Goal: Book appointment/travel/reservation

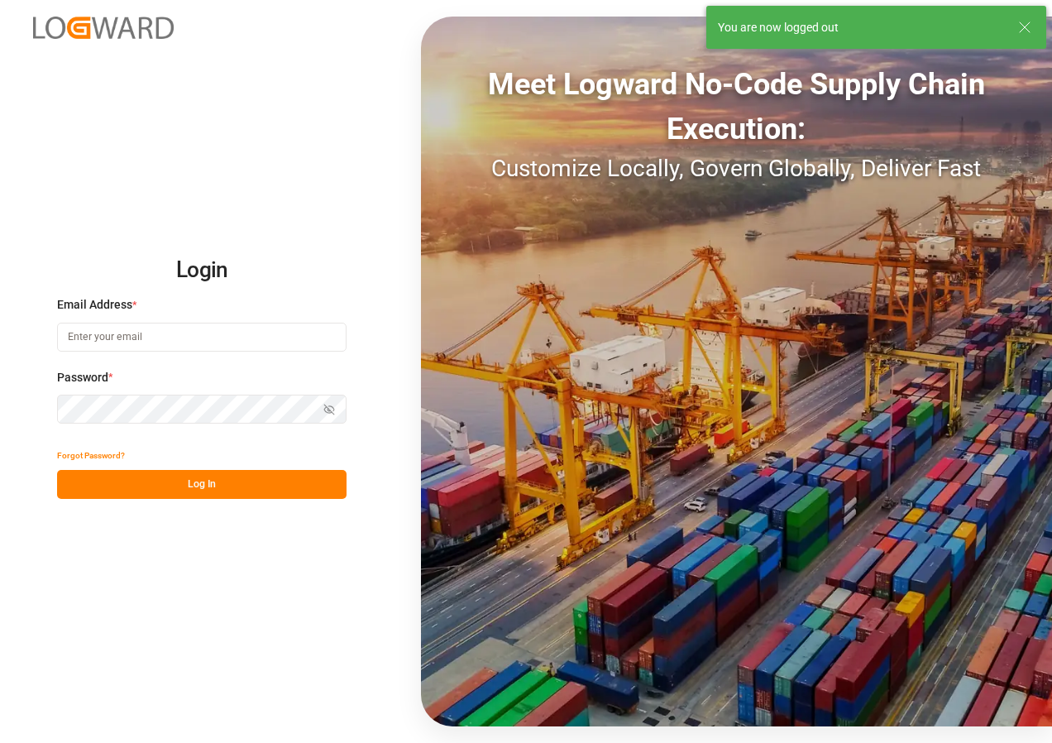
type input "[EMAIL_ADDRESS][DOMAIN_NAME]"
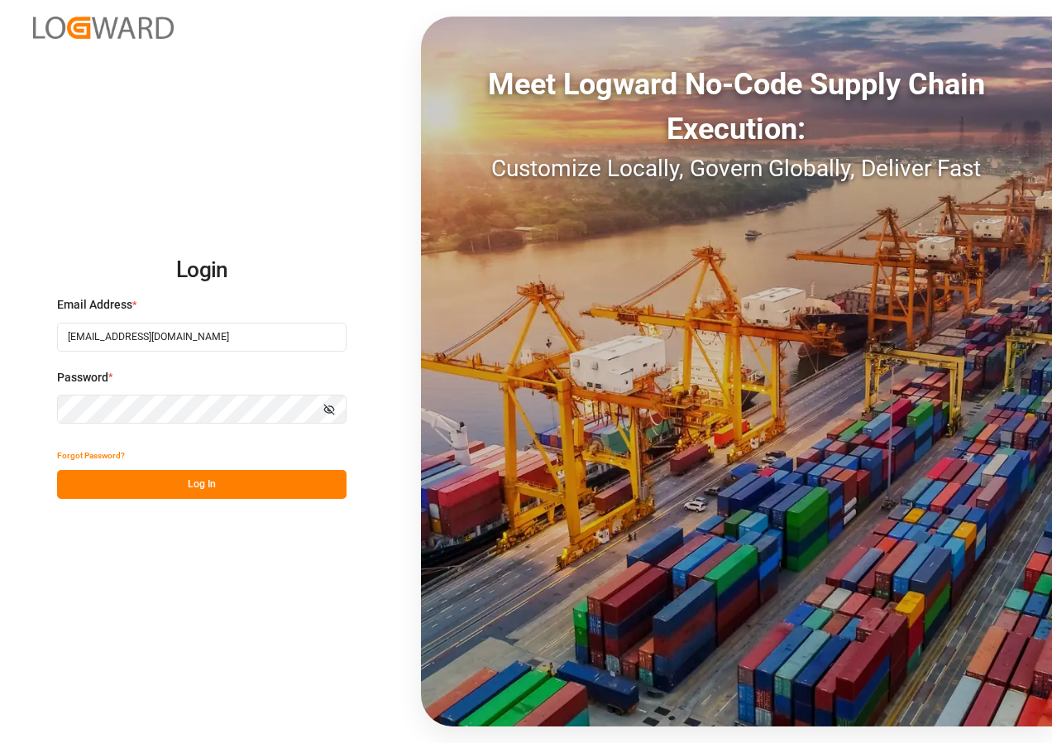
click at [199, 482] on button "Log In" at bounding box center [201, 484] width 289 height 29
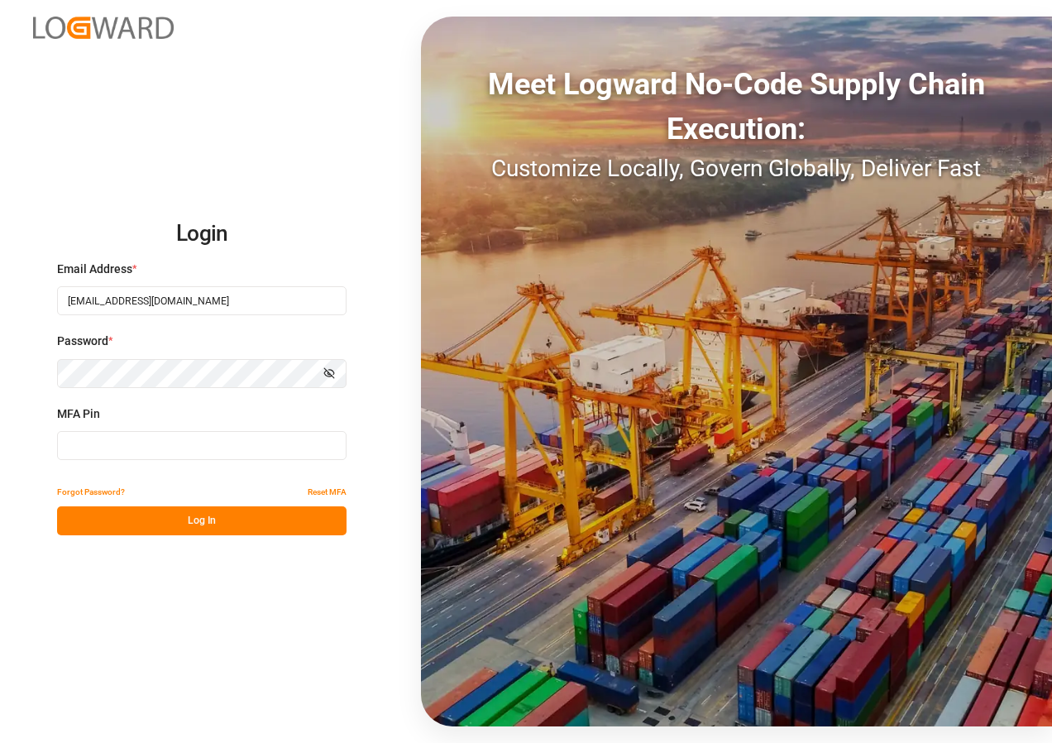
click at [183, 447] on input at bounding box center [201, 445] width 289 height 29
type input "574341"
click at [197, 519] on button "Log In" at bounding box center [201, 520] width 289 height 29
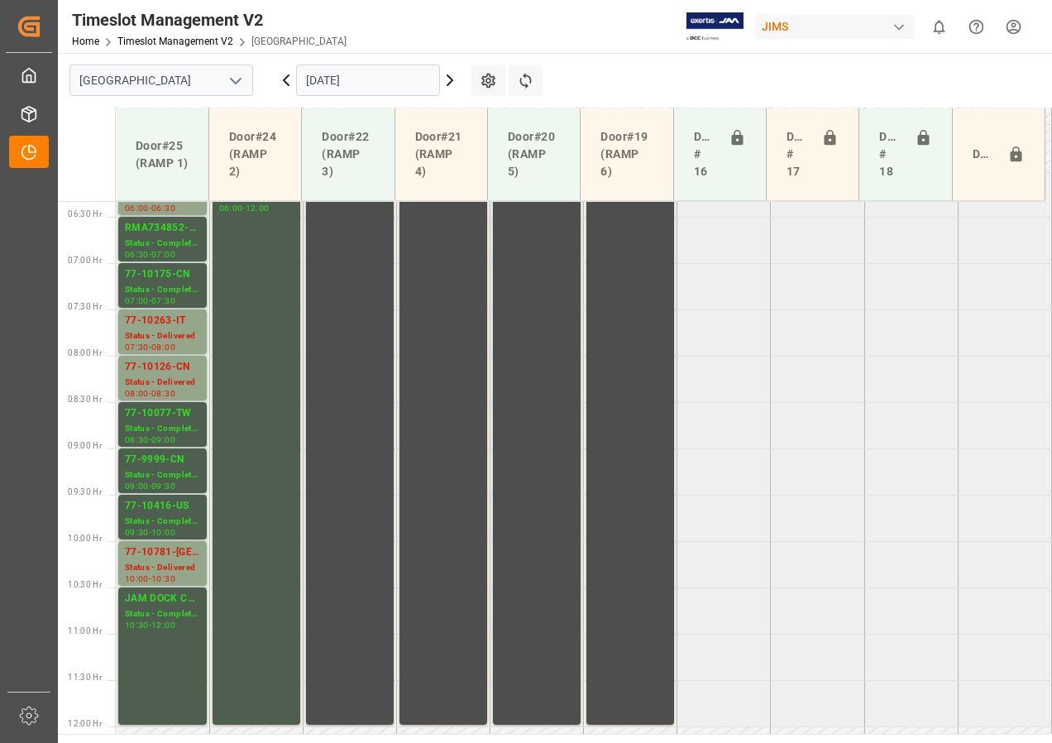
scroll to position [431, 0]
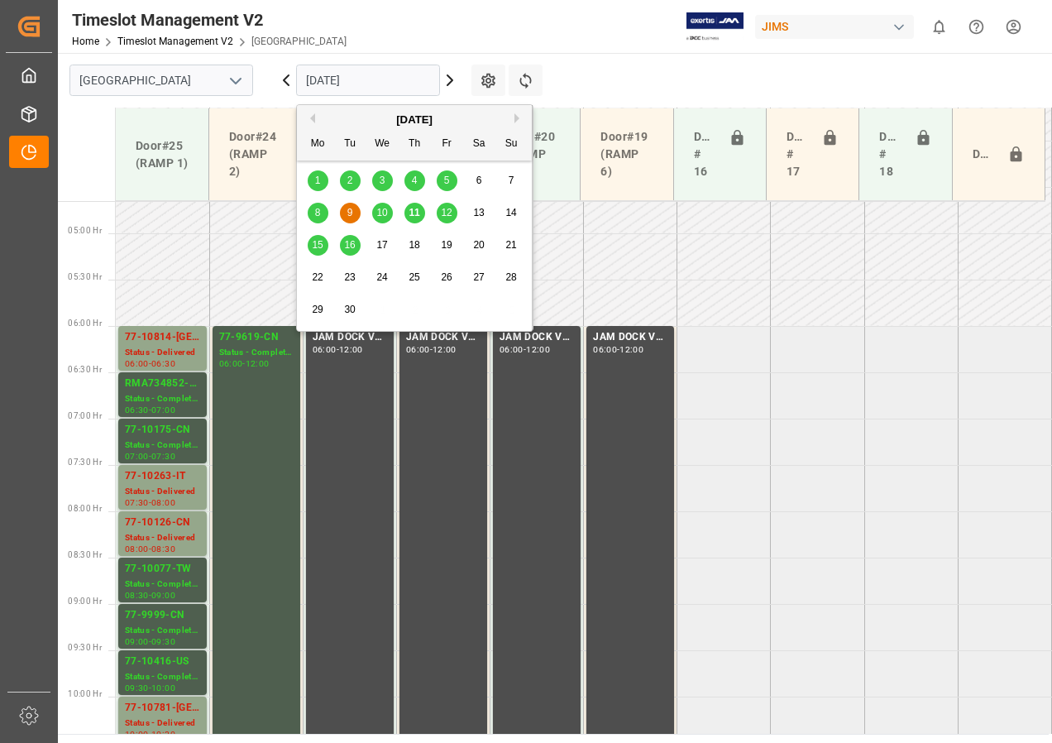
click at [418, 82] on input "[DATE]" at bounding box center [368, 80] width 144 height 31
click at [445, 213] on span "12" at bounding box center [446, 213] width 11 height 12
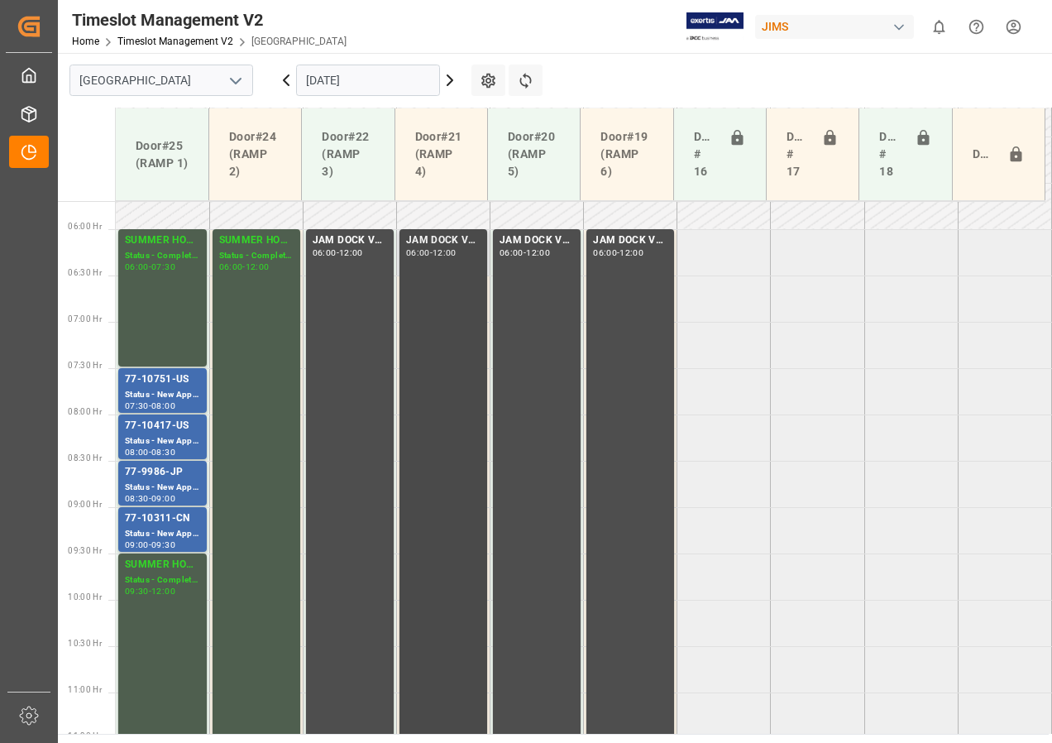
scroll to position [510, 0]
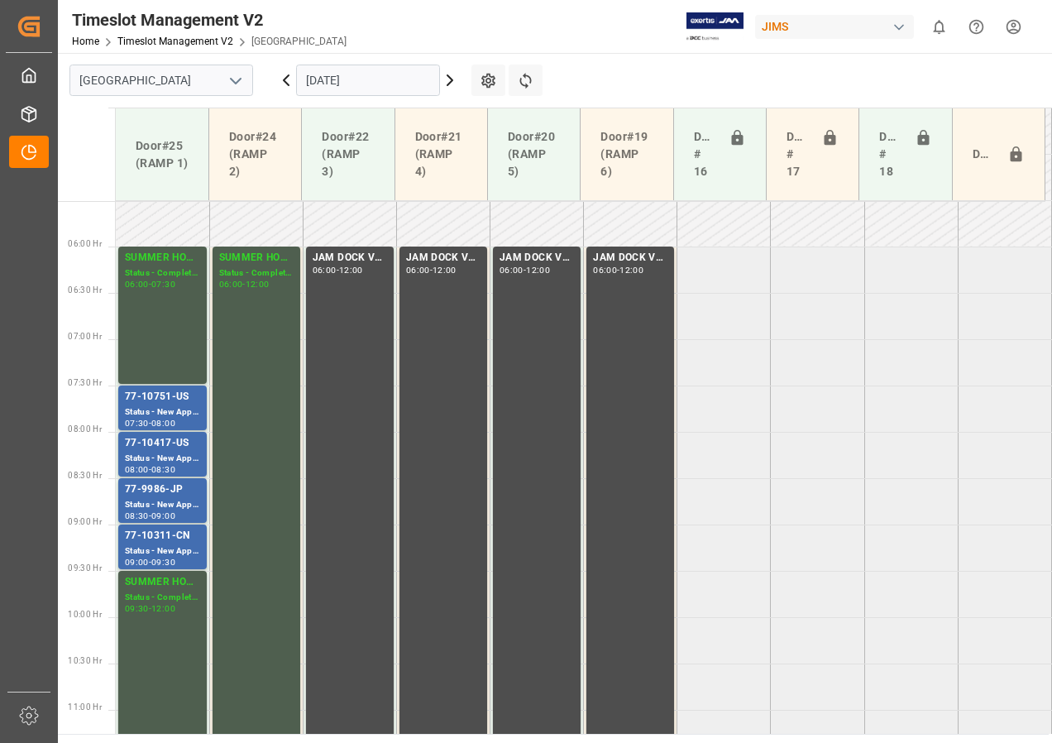
click at [285, 80] on icon at bounding box center [286, 80] width 20 height 20
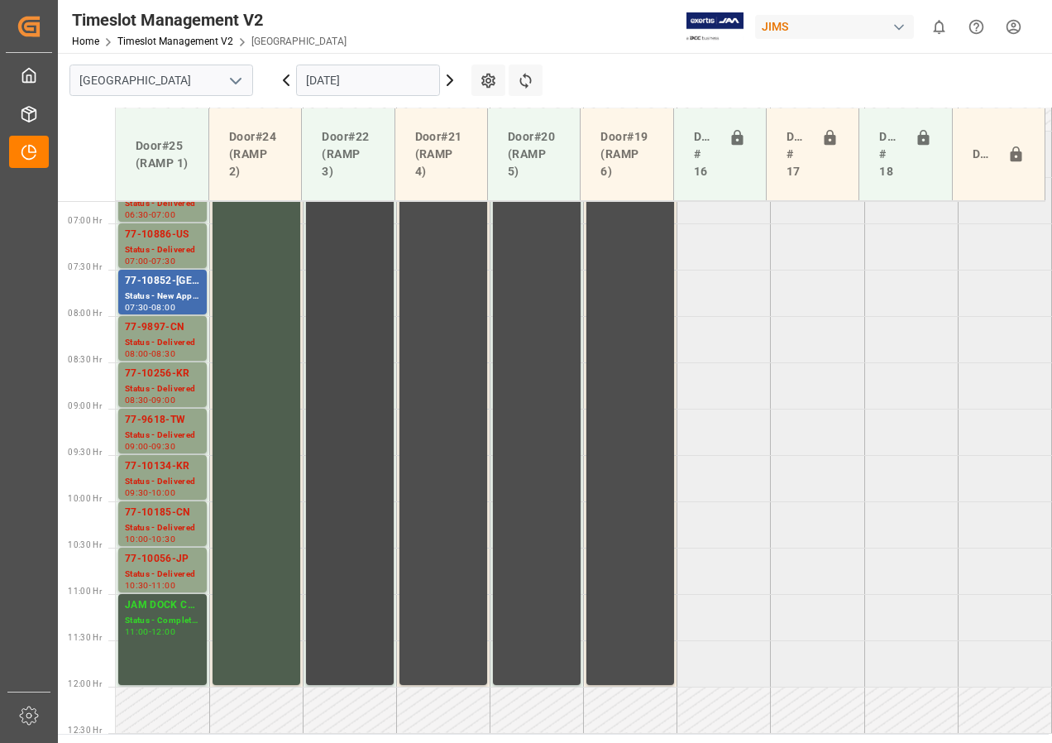
scroll to position [596, 0]
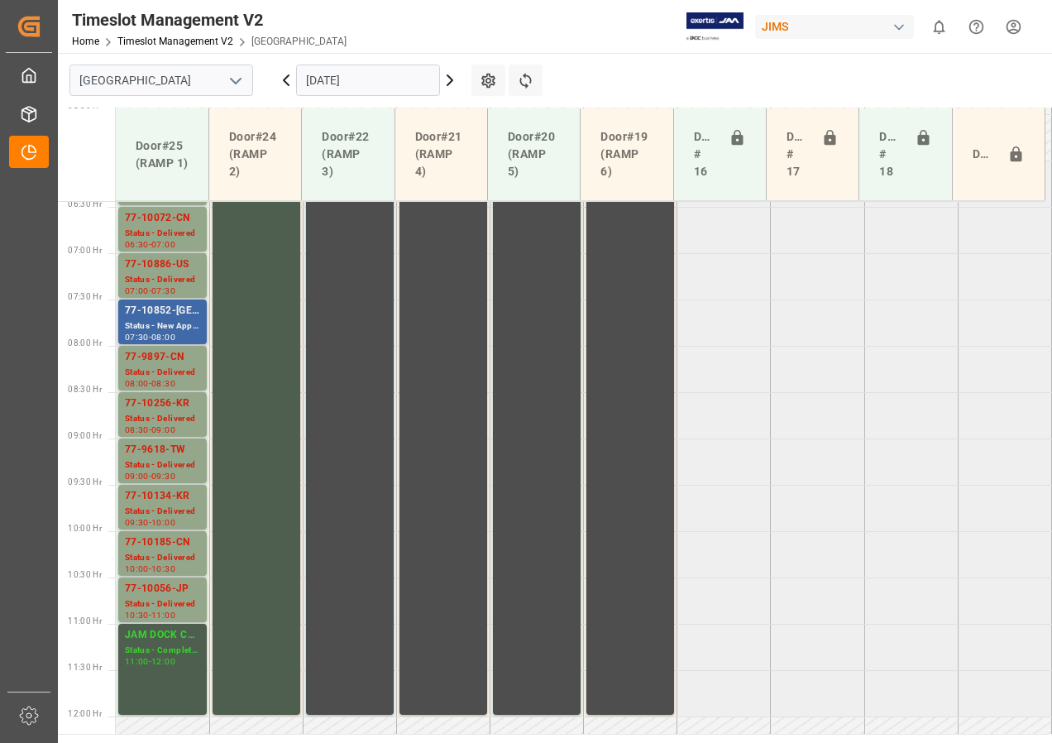
click at [180, 318] on div "77-10852-[GEOGRAPHIC_DATA]" at bounding box center [162, 311] width 75 height 17
click at [448, 80] on icon at bounding box center [450, 80] width 20 height 20
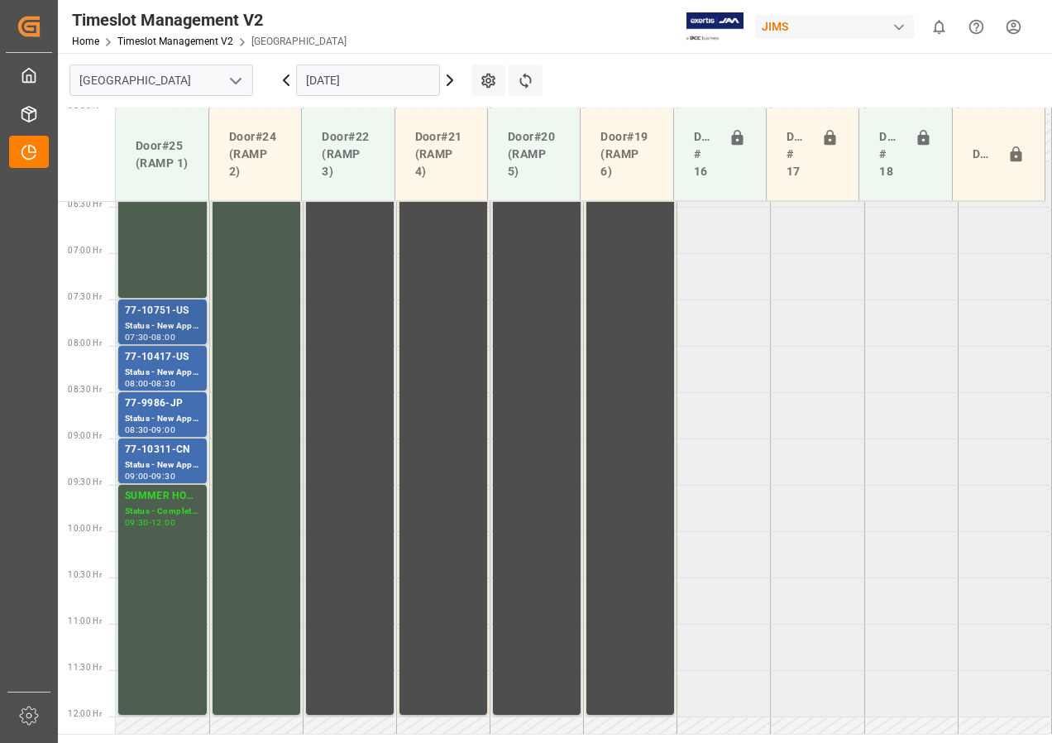
click at [180, 315] on div "77-10751-US" at bounding box center [162, 311] width 75 height 17
click at [170, 366] on div "Status - New Appointment" at bounding box center [162, 373] width 75 height 14
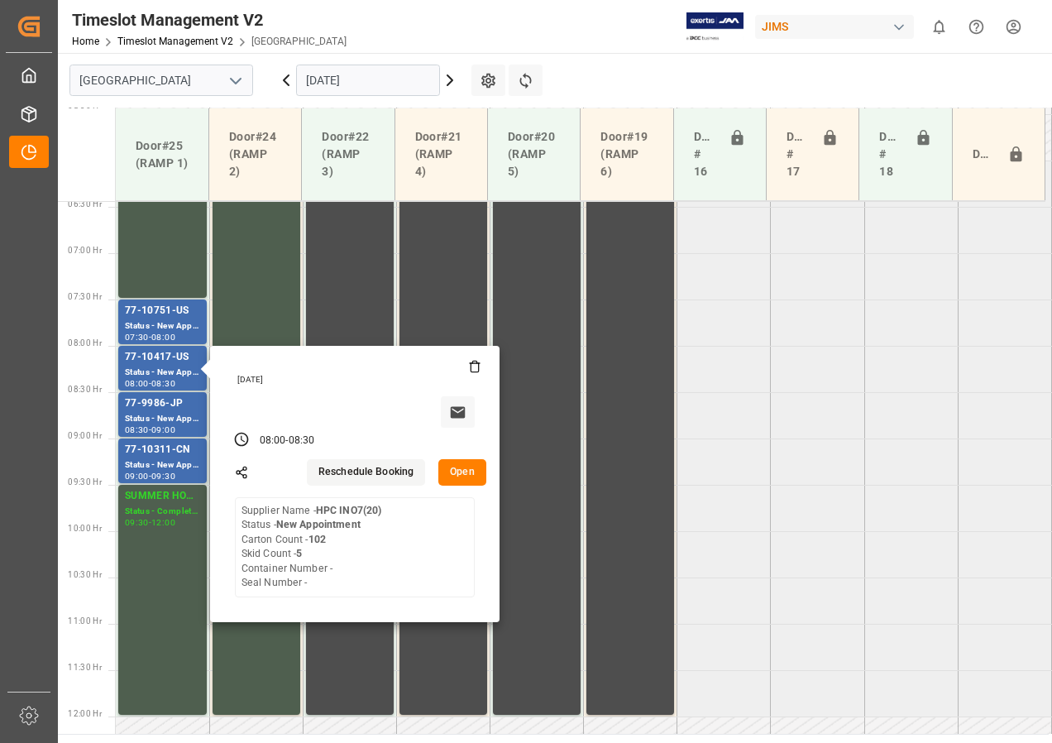
click at [448, 79] on icon at bounding box center [450, 80] width 20 height 20
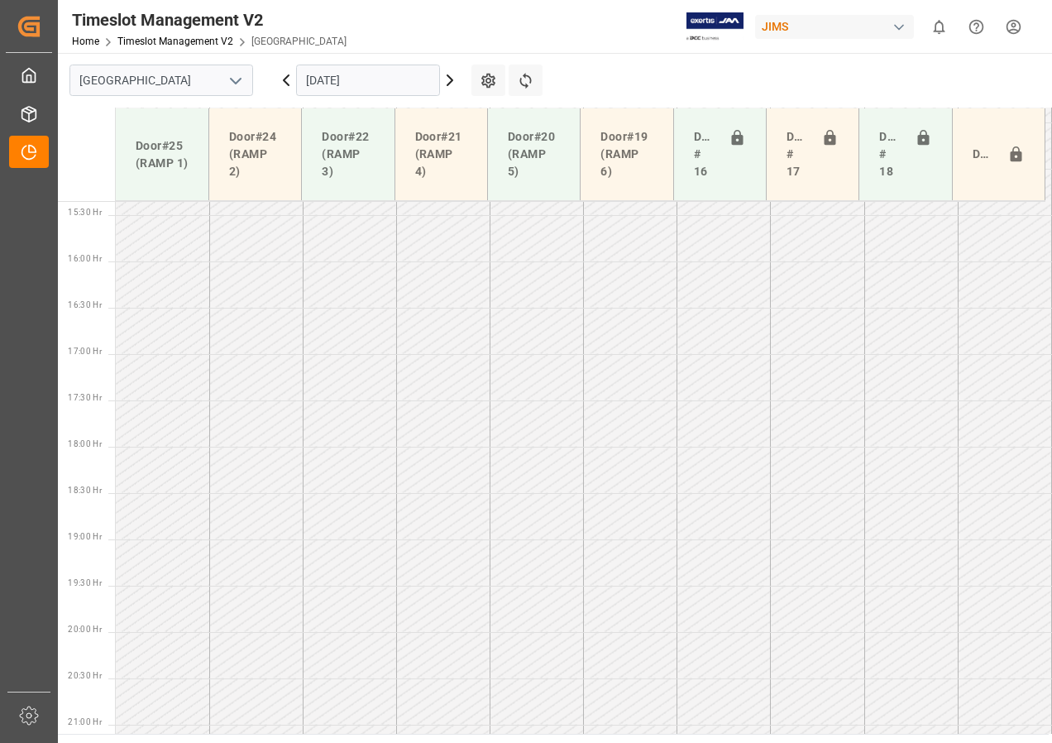
scroll to position [1506, 0]
click at [335, 79] on input "[DATE]" at bounding box center [368, 80] width 144 height 31
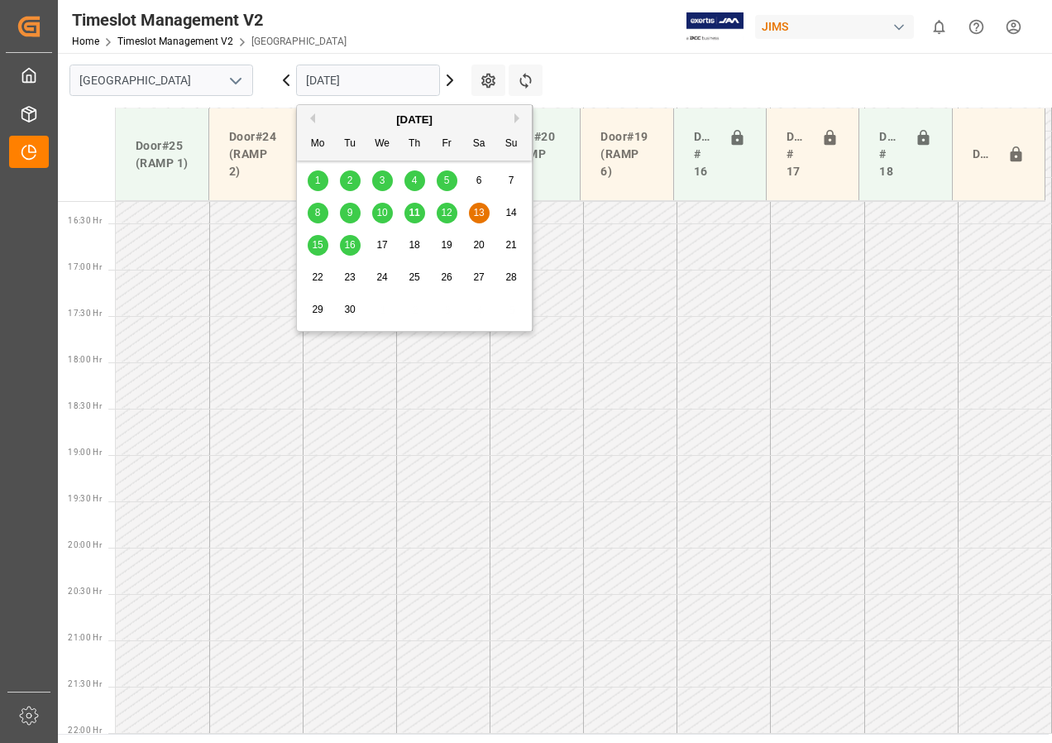
click at [317, 246] on span "15" at bounding box center [317, 245] width 11 height 12
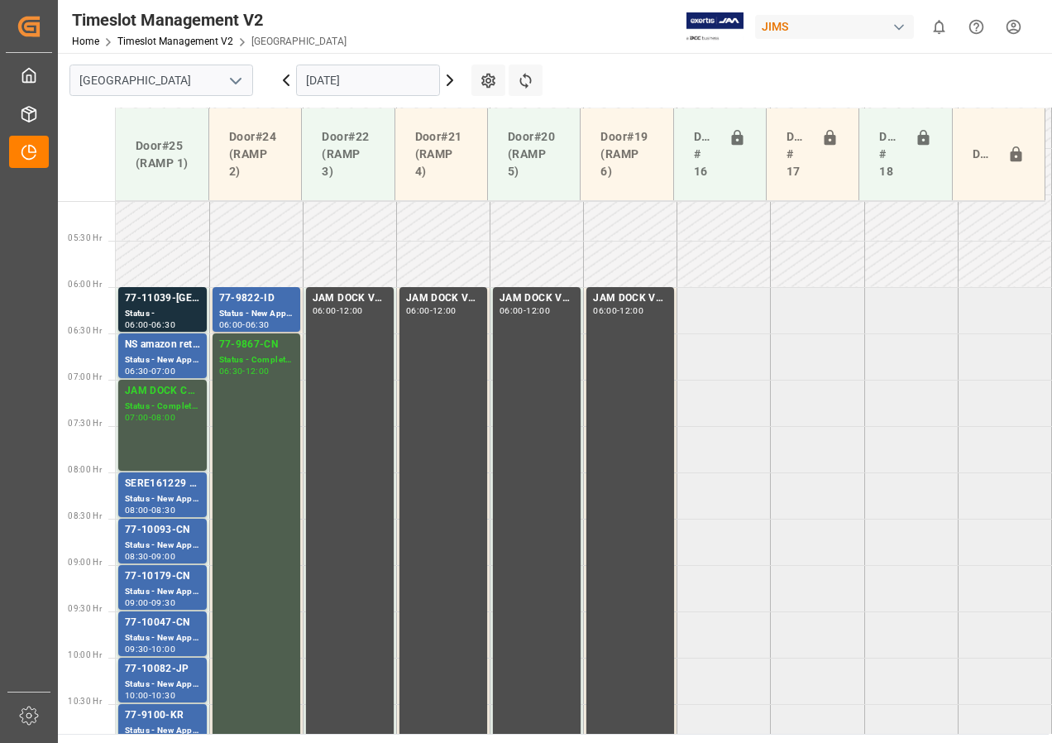
scroll to position [495, 0]
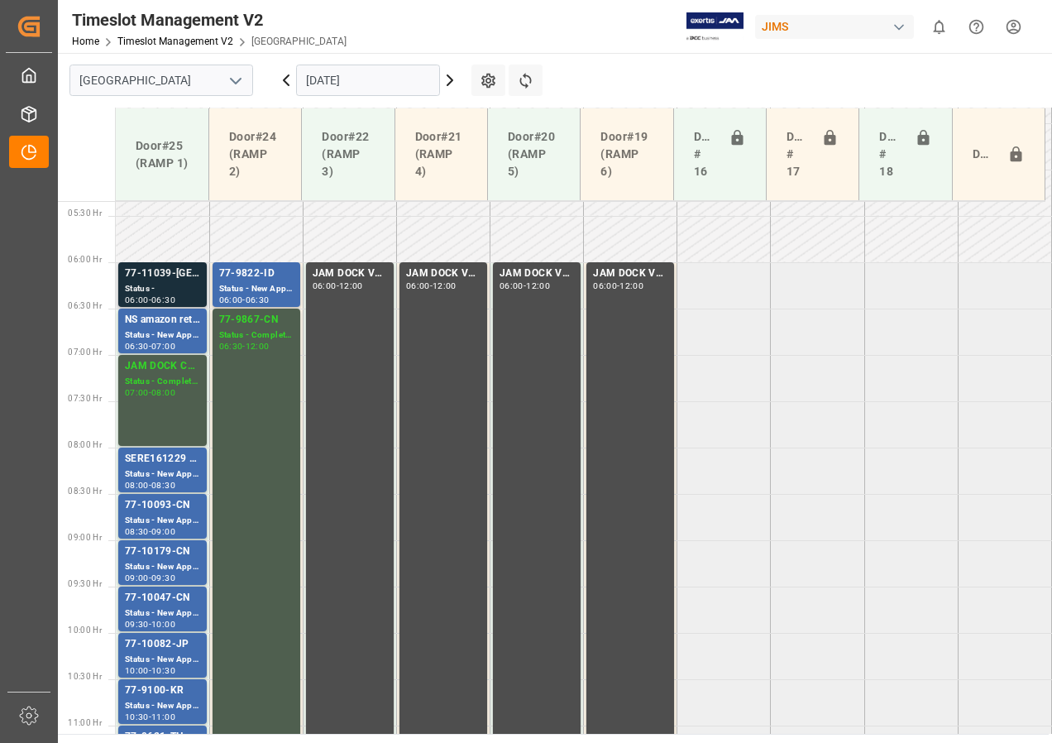
click at [177, 275] on div "77-11039-[GEOGRAPHIC_DATA]" at bounding box center [162, 273] width 75 height 17
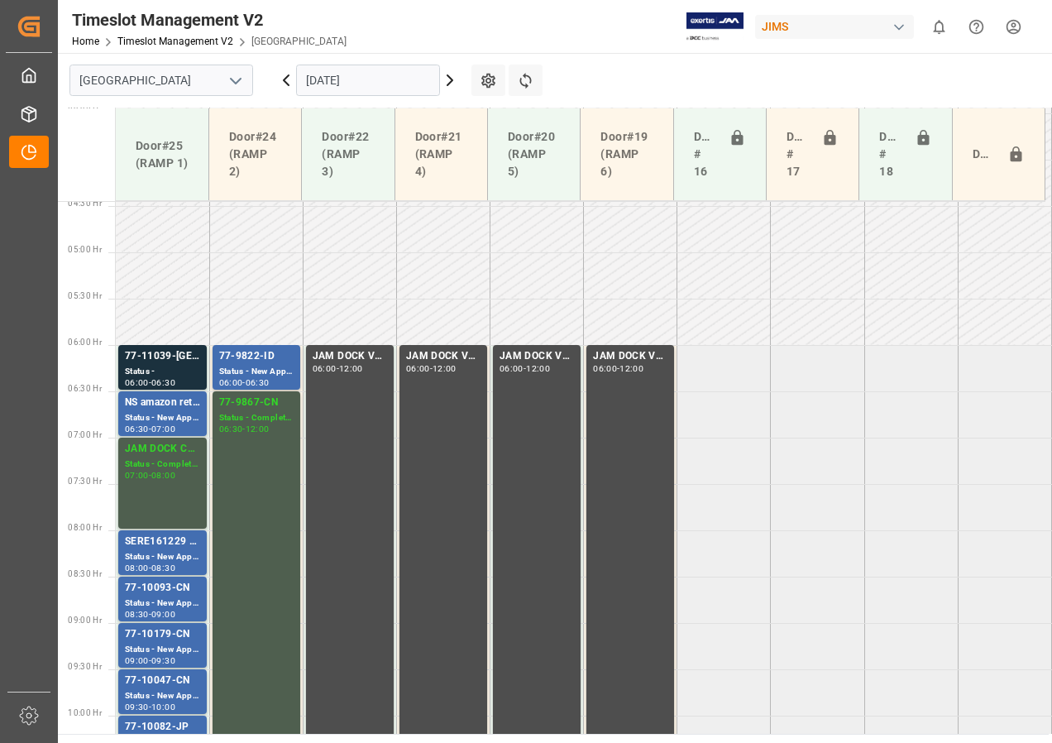
click at [346, 83] on input "[DATE]" at bounding box center [368, 80] width 144 height 31
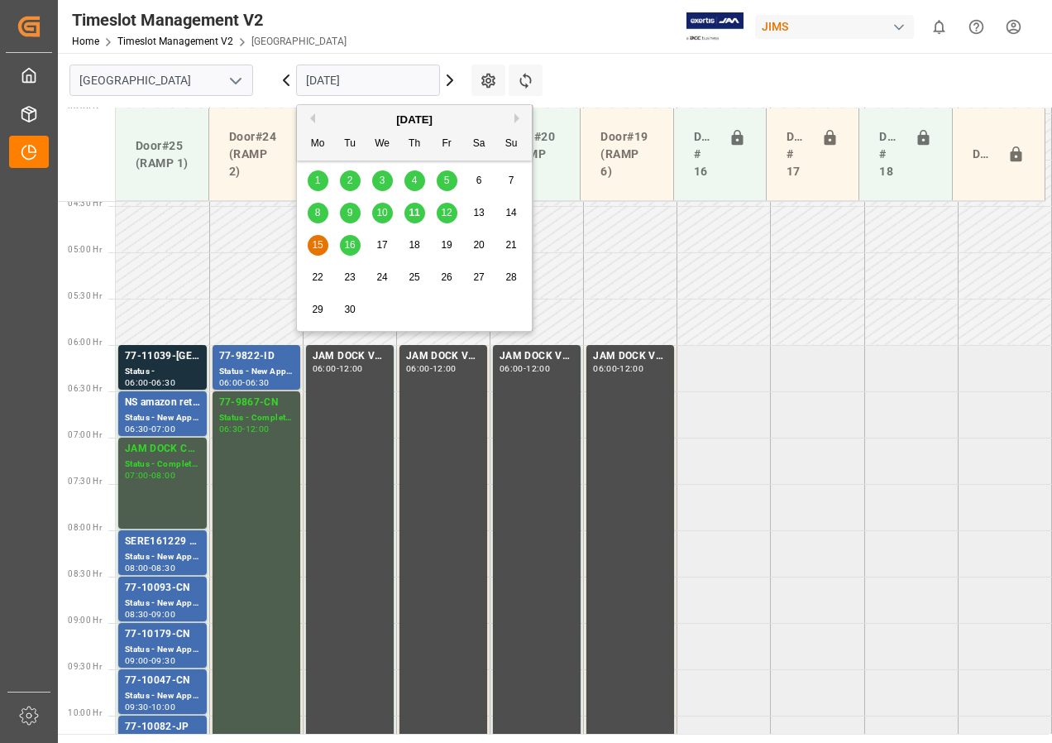
click at [348, 235] on div "16" at bounding box center [350, 245] width 21 height 21
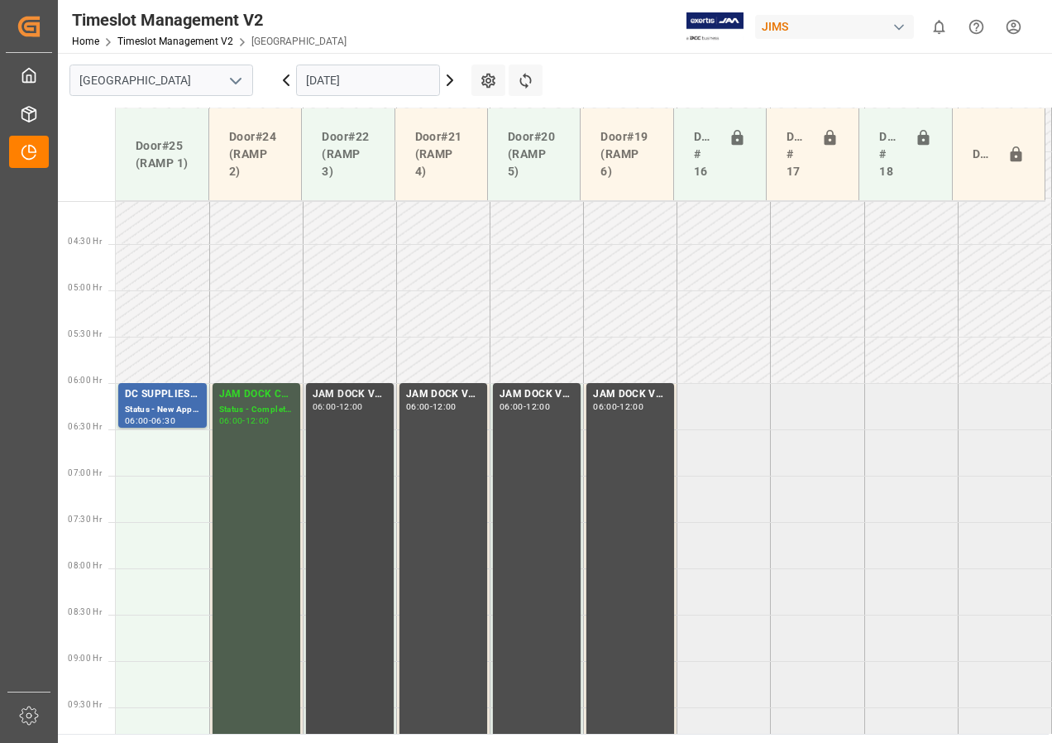
scroll to position [357, 0]
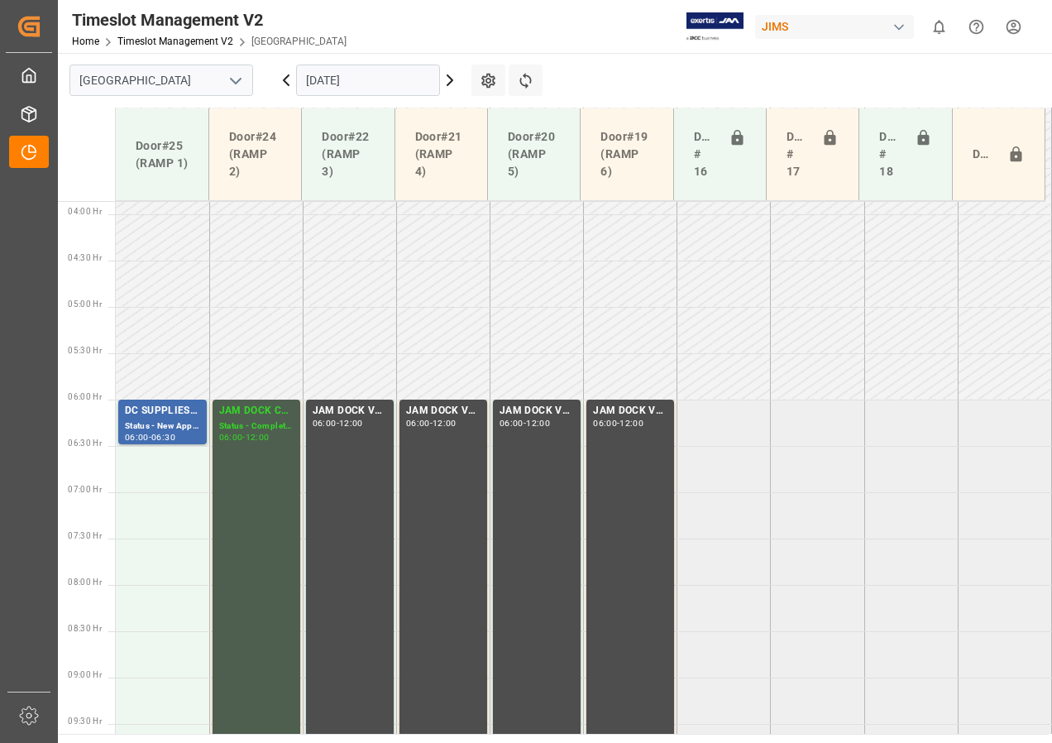
click at [323, 82] on input "[DATE]" at bounding box center [368, 80] width 144 height 31
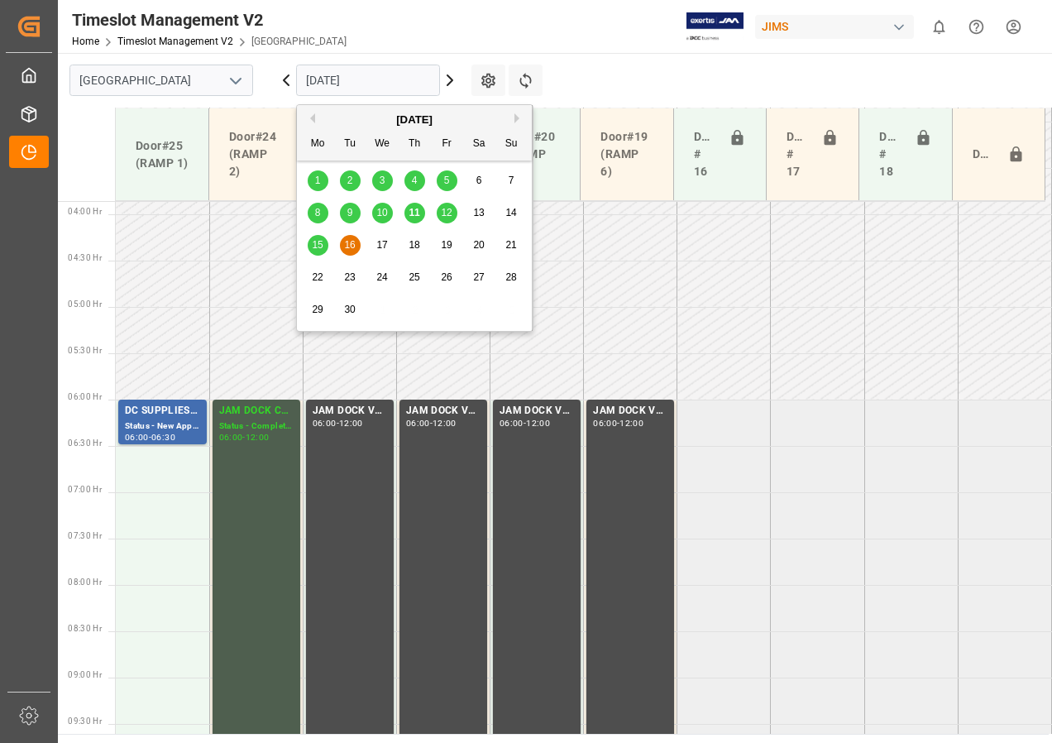
click at [446, 212] on span "12" at bounding box center [446, 213] width 11 height 12
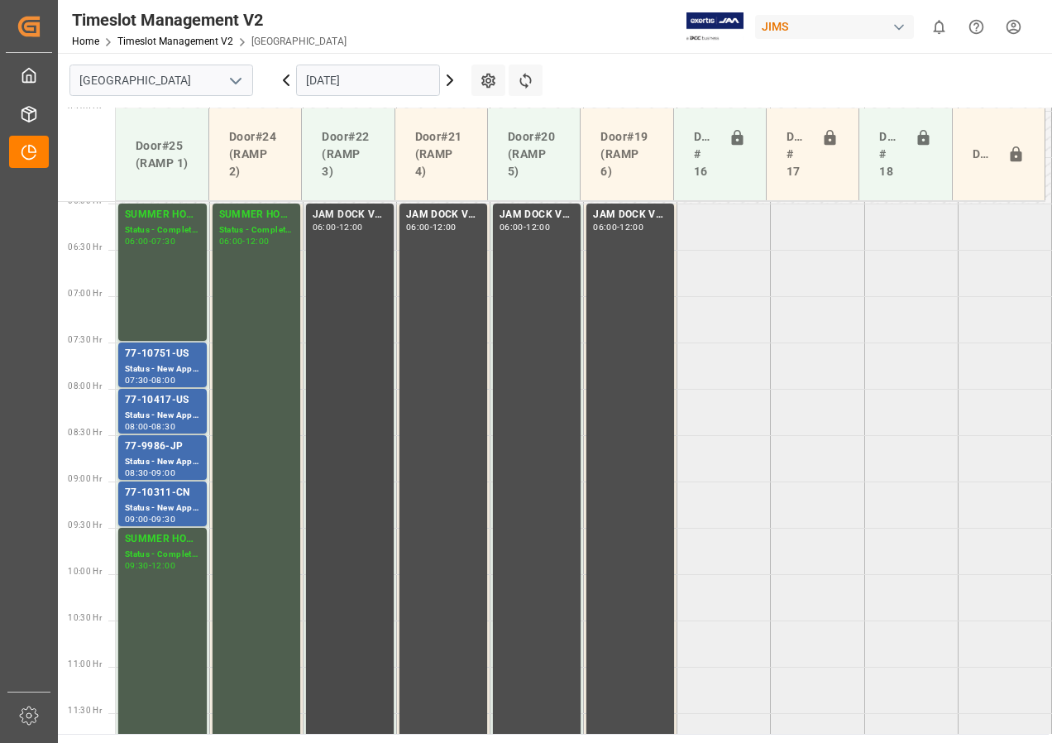
scroll to position [514, 0]
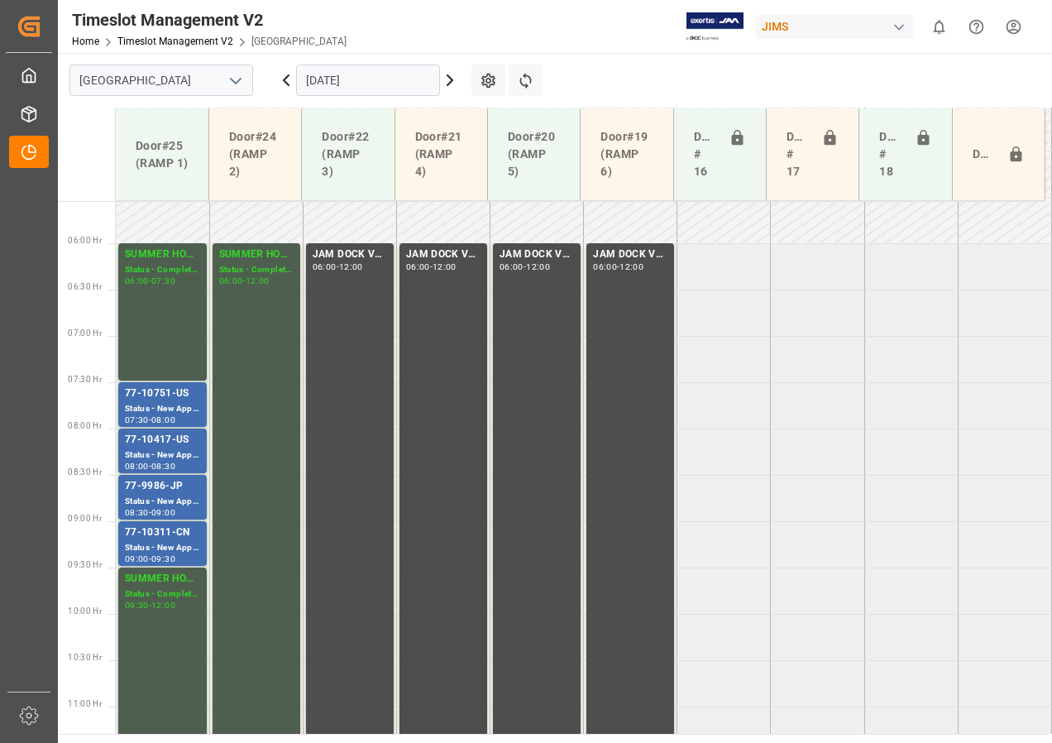
click at [337, 74] on input "[DATE]" at bounding box center [368, 80] width 144 height 31
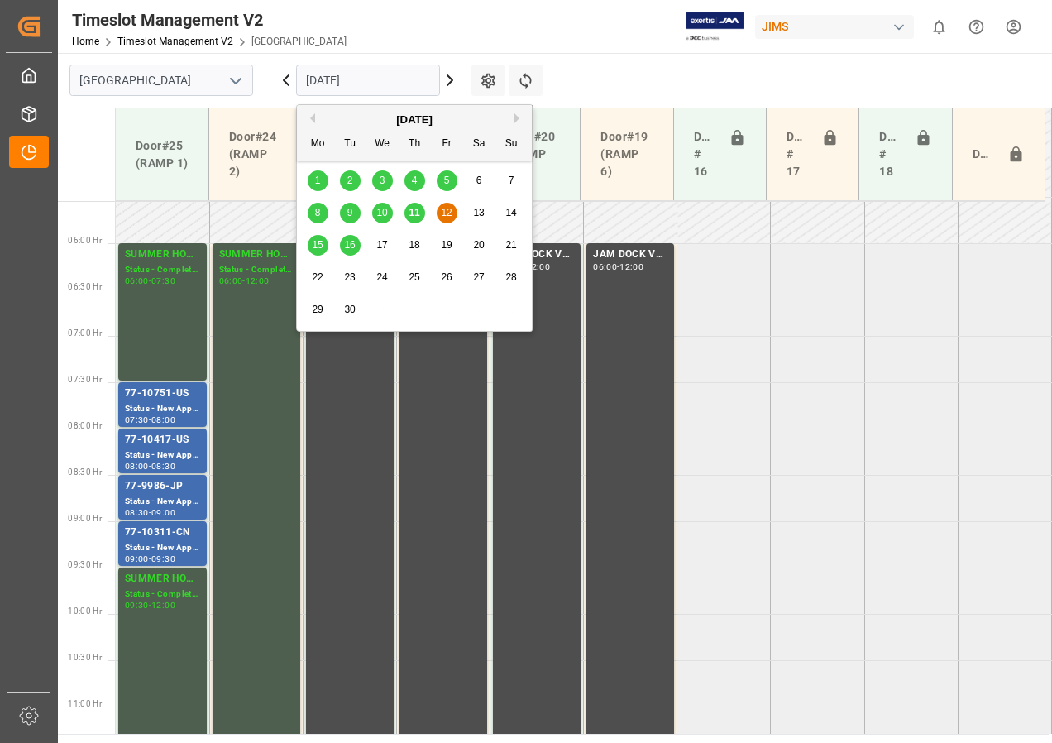
click at [316, 242] on span "15" at bounding box center [317, 245] width 11 height 12
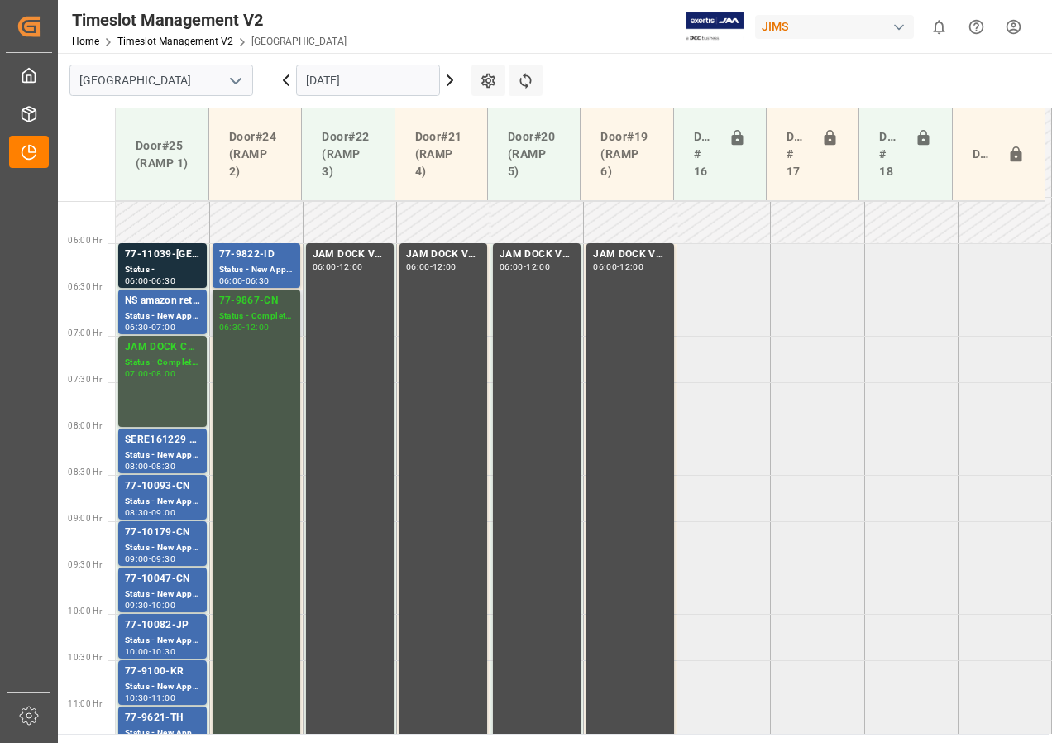
click at [249, 356] on div "77-9867-CN Status - Completed 06:30 - 12:00" at bounding box center [256, 543] width 74 height 501
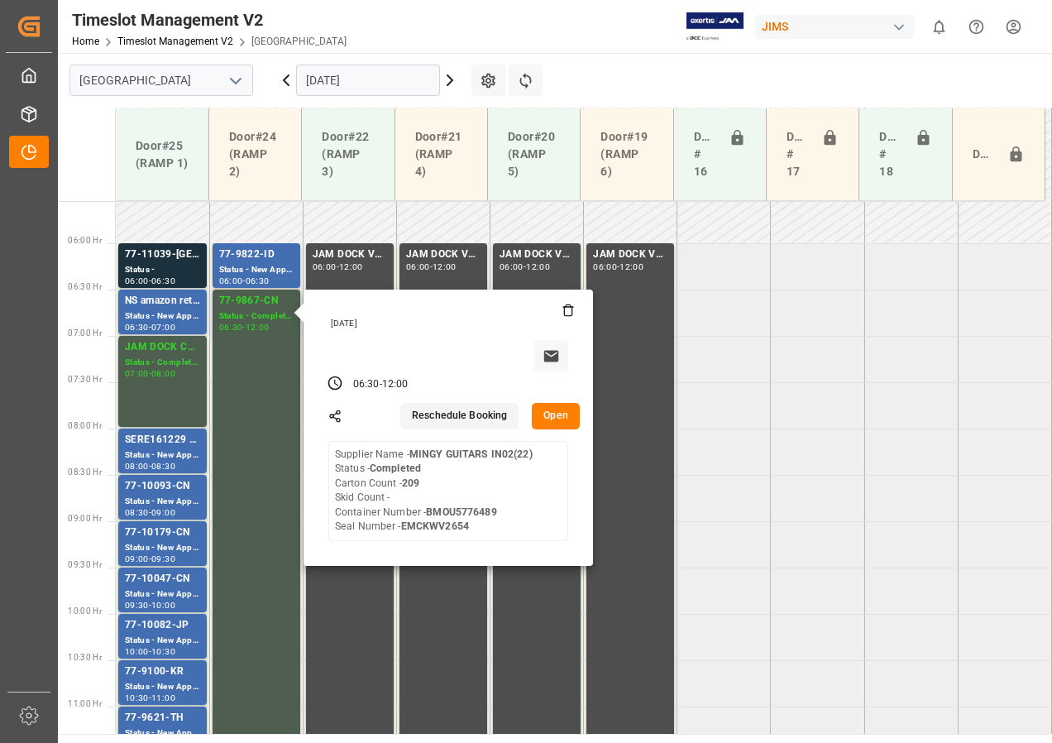
click at [552, 415] on button "Open" at bounding box center [556, 416] width 48 height 26
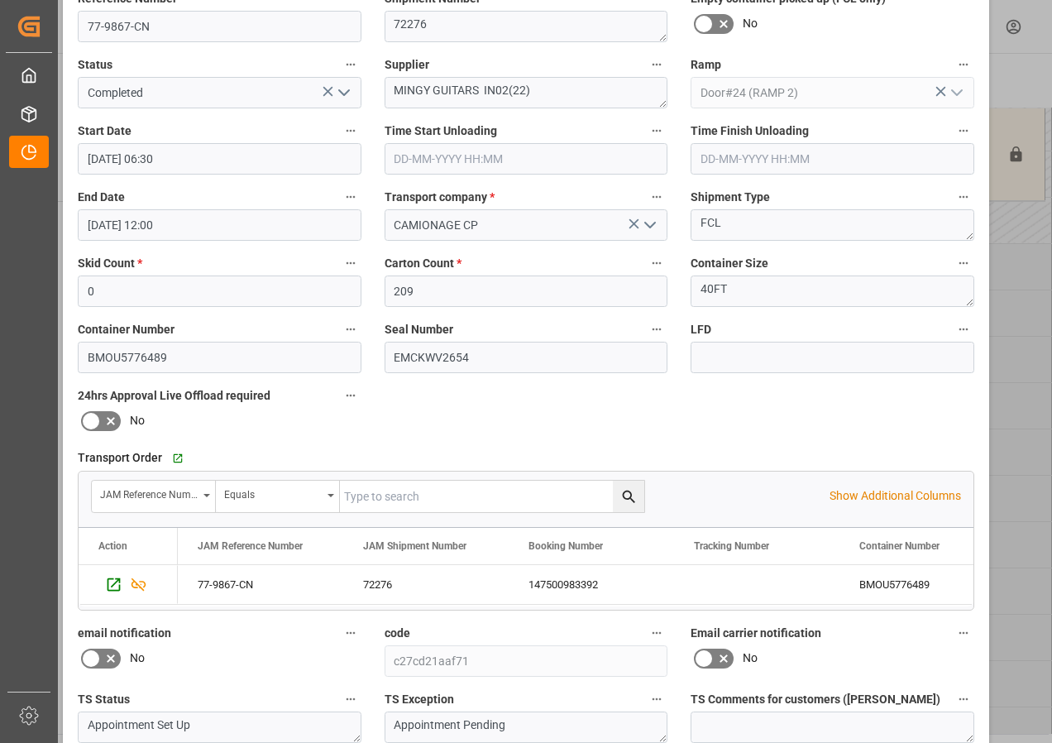
scroll to position [0, 0]
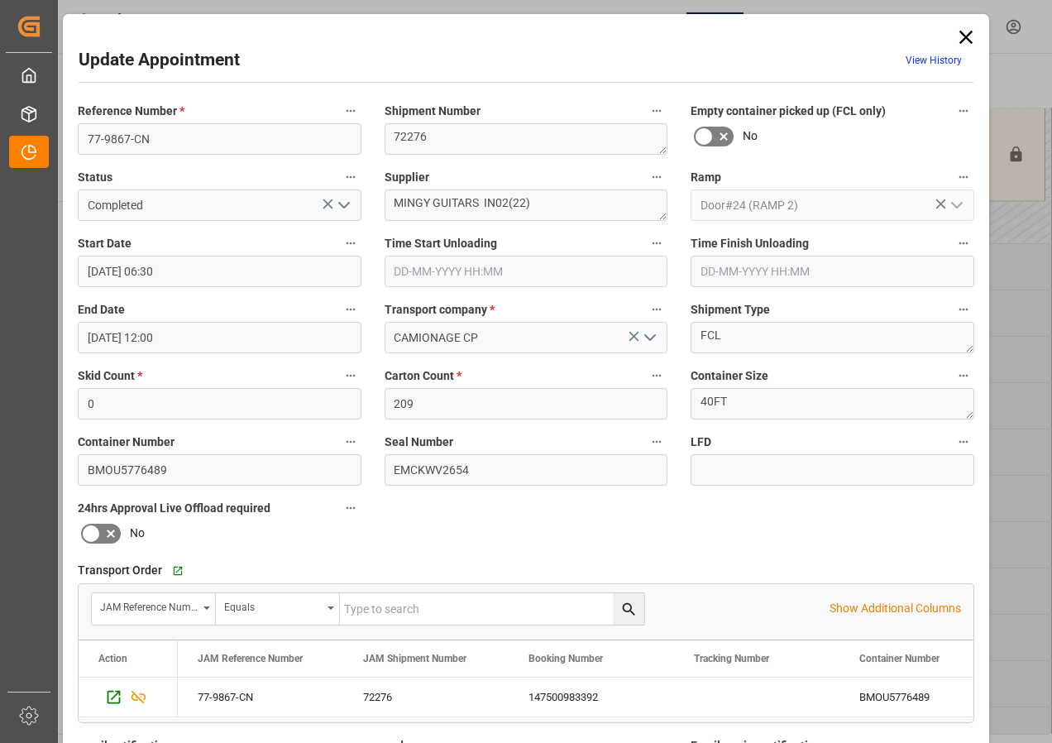
click at [965, 33] on icon at bounding box center [965, 37] width 23 height 23
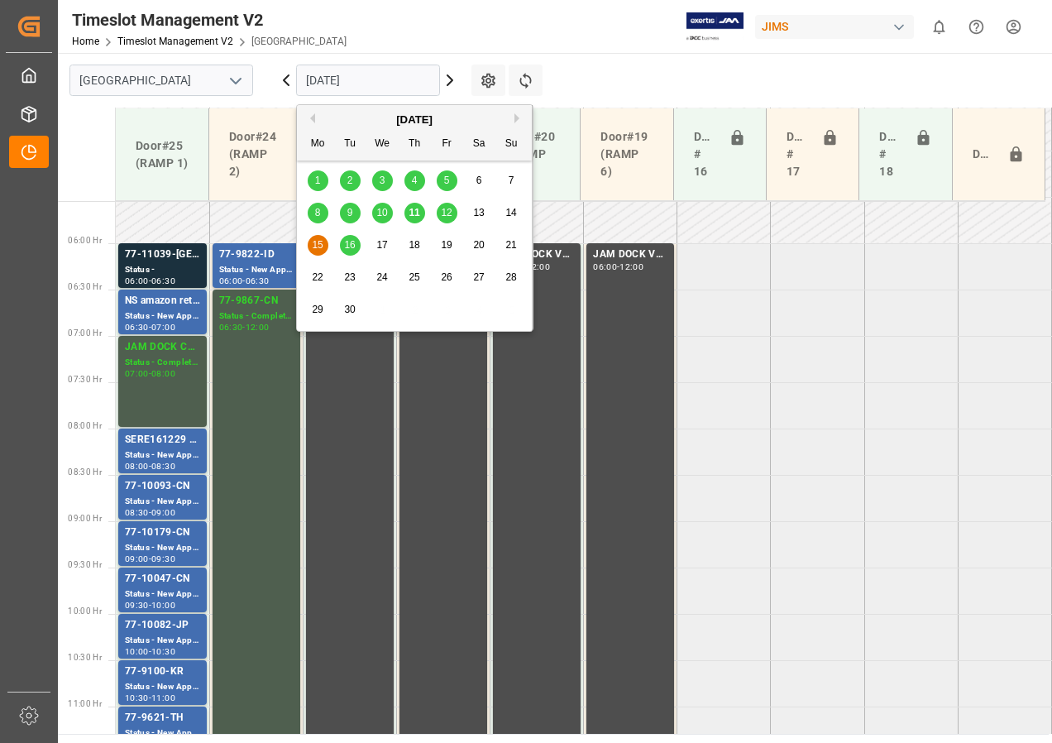
click at [347, 82] on input "[DATE]" at bounding box center [368, 80] width 144 height 31
click at [447, 212] on span "12" at bounding box center [446, 213] width 11 height 12
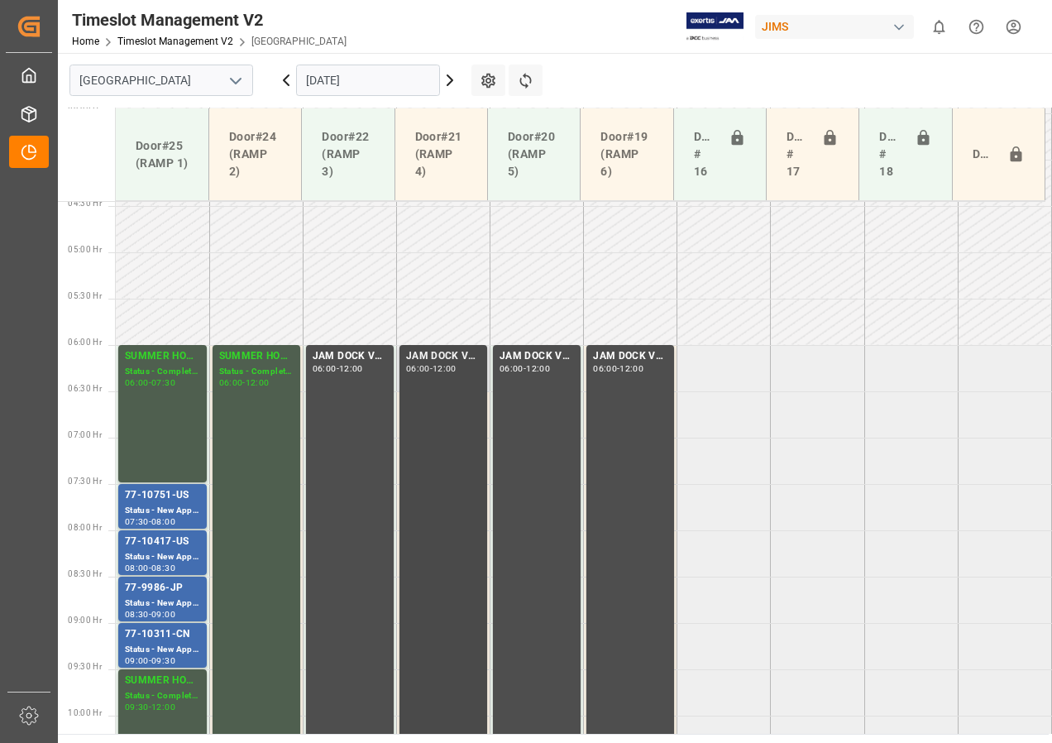
scroll to position [516, 0]
